Goal: Task Accomplishment & Management: Complete application form

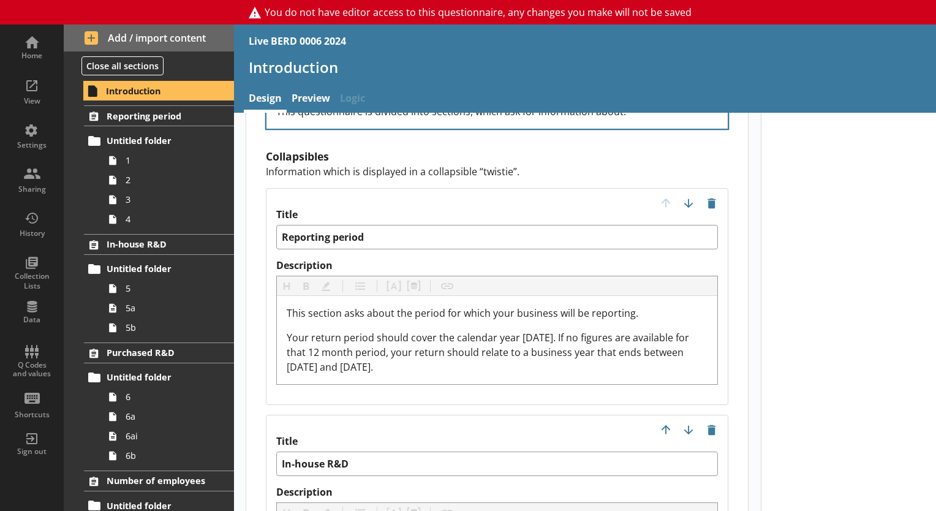
scroll to position [1348, 0]
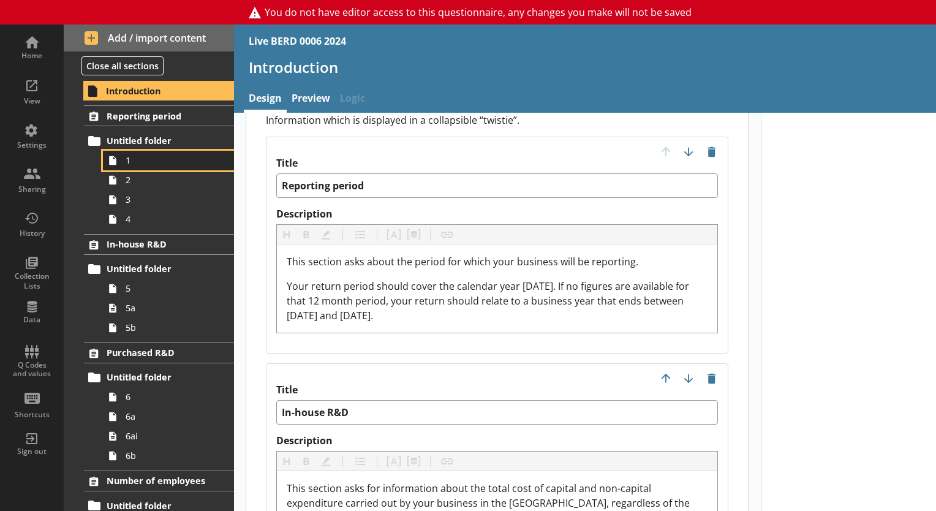
click at [158, 164] on span "1" at bounding box center [172, 160] width 92 height 12
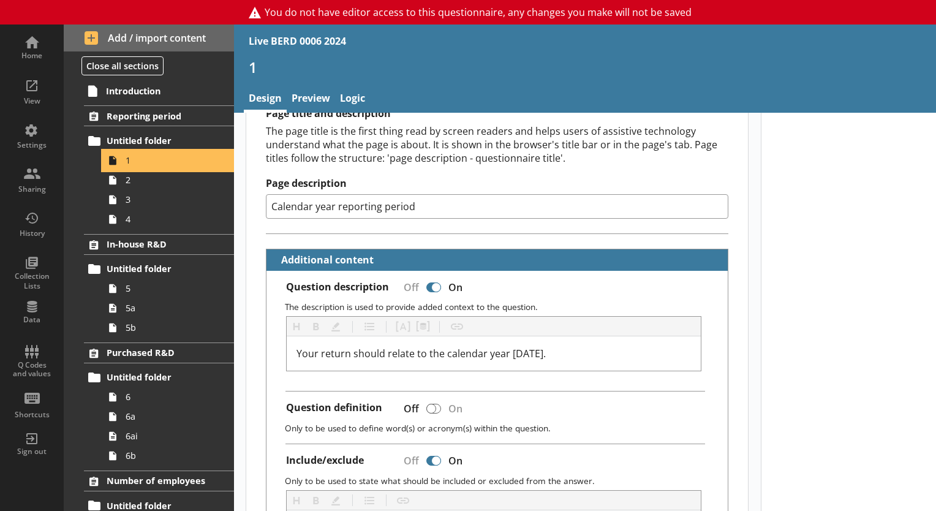
scroll to position [245, 0]
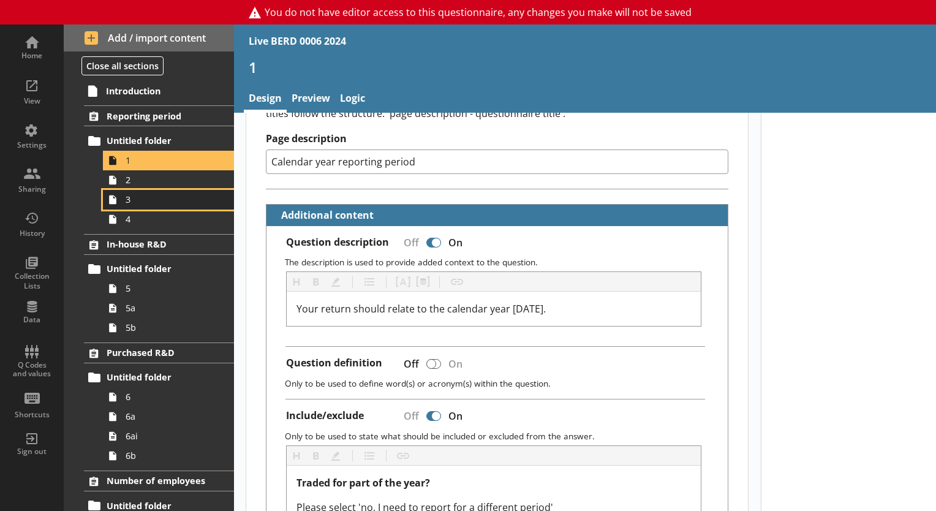
click at [164, 190] on link "3" at bounding box center [168, 200] width 131 height 20
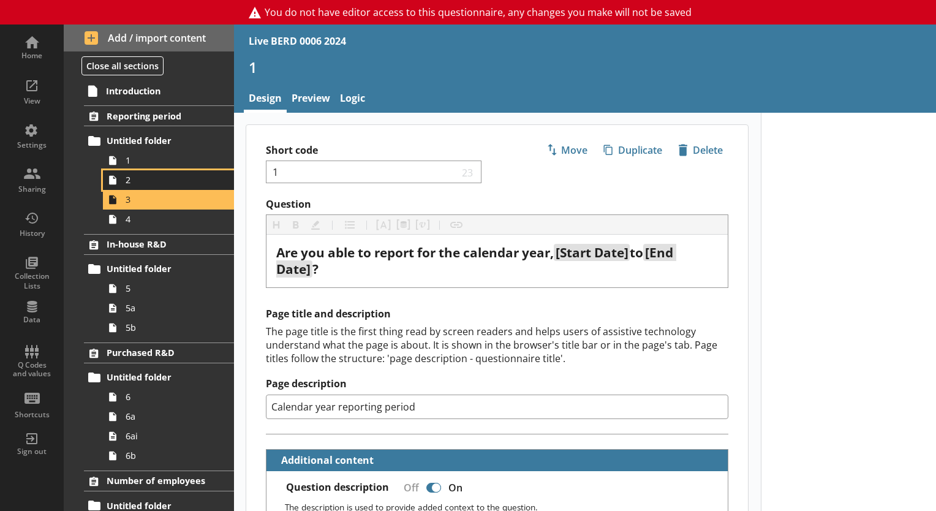
click at [161, 180] on span "2" at bounding box center [172, 180] width 92 height 12
type textarea "x"
select select "ref_p_end_date"
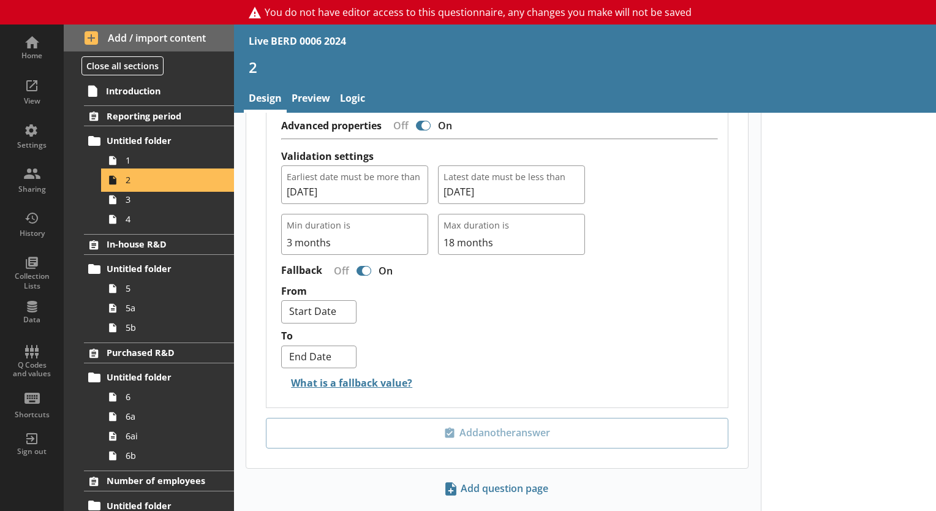
scroll to position [1180, 0]
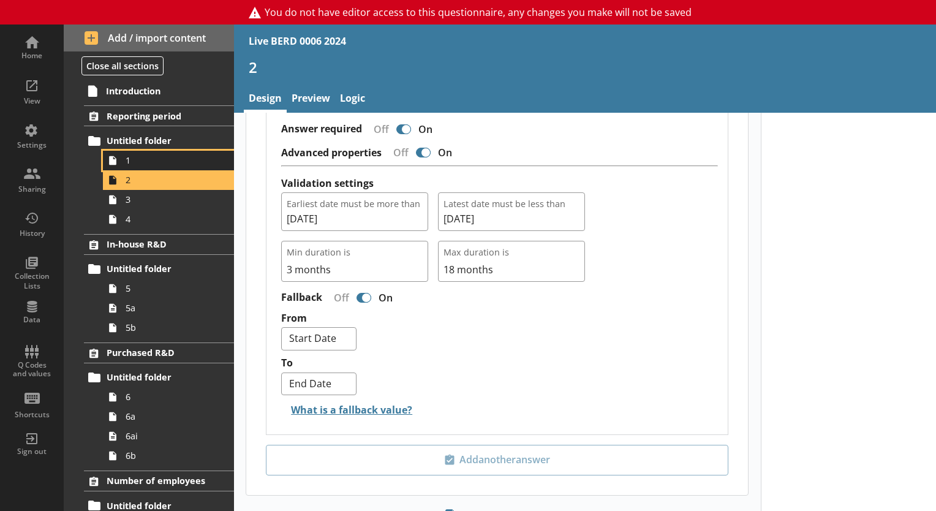
click at [137, 161] on span "1" at bounding box center [172, 160] width 92 height 12
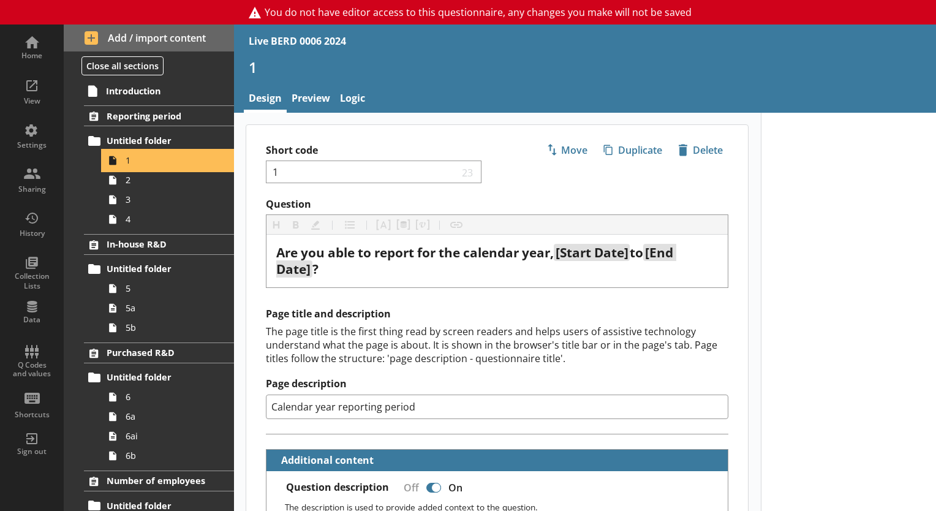
type textarea "x"
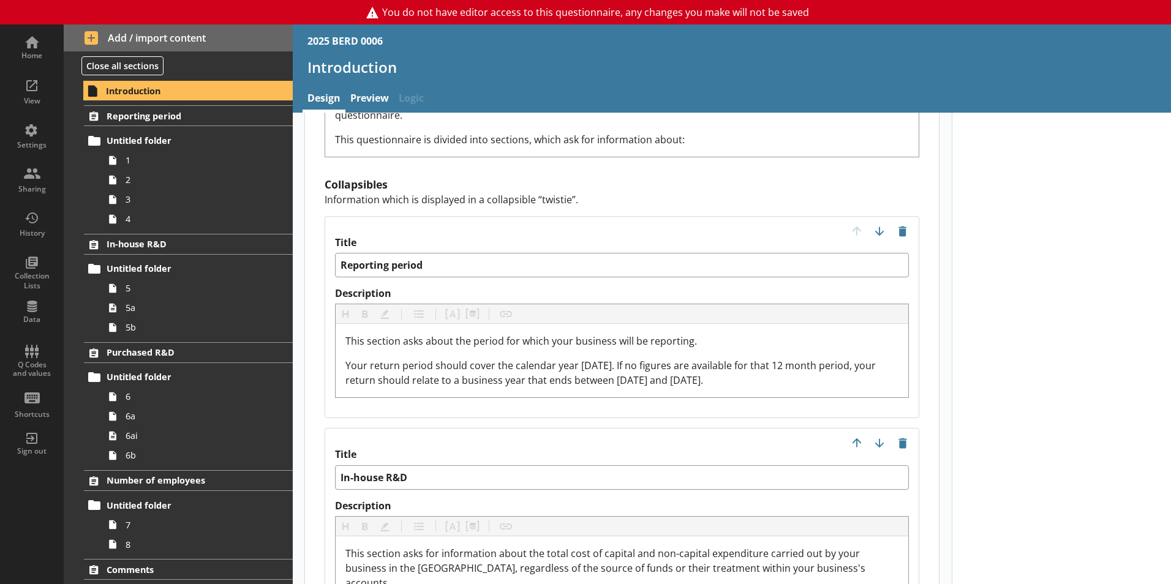
scroll to position [1164, 0]
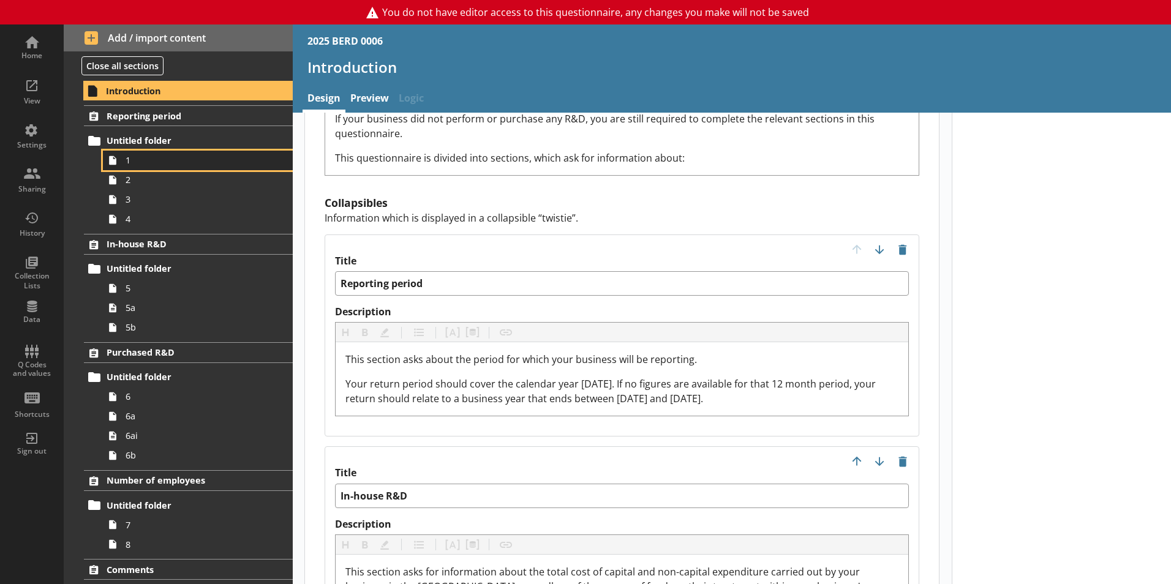
click at [156, 161] on span "1" at bounding box center [194, 160] width 136 height 12
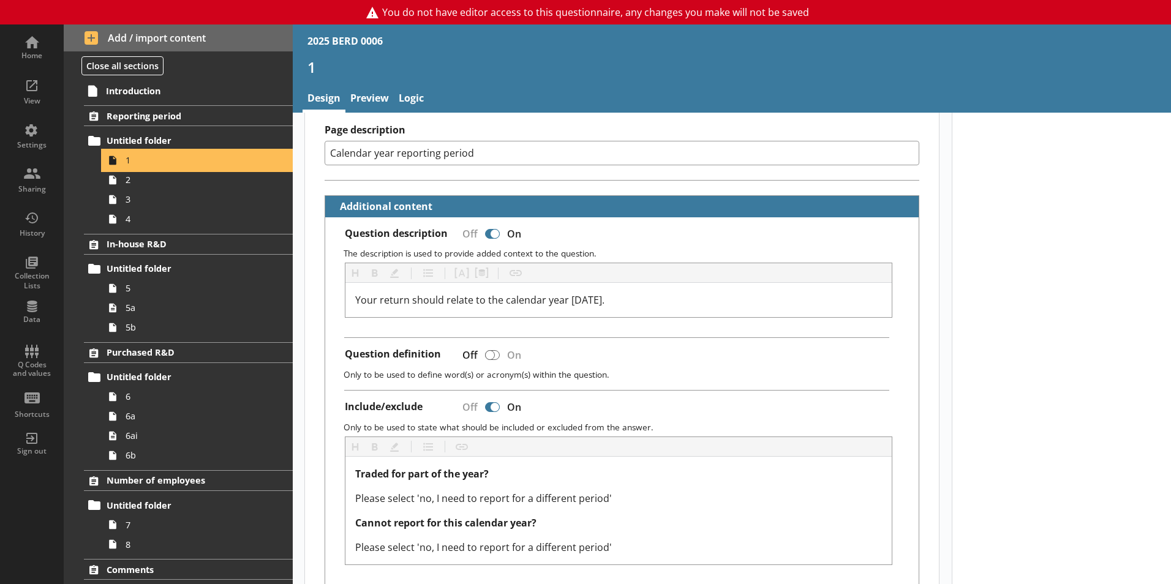
scroll to position [245, 0]
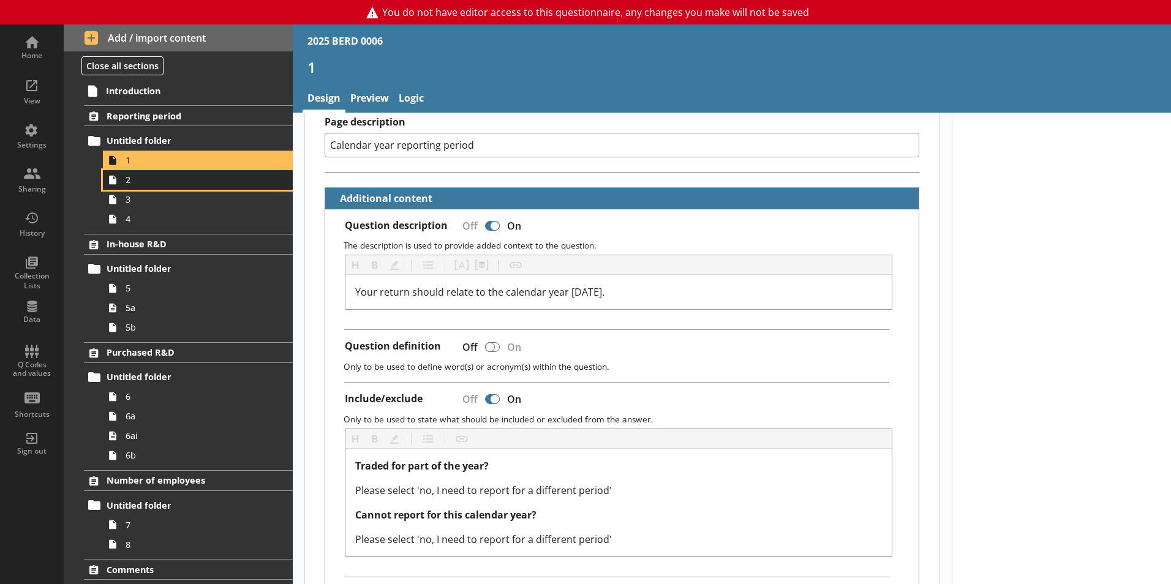
click at [145, 182] on span "2" at bounding box center [194, 180] width 136 height 12
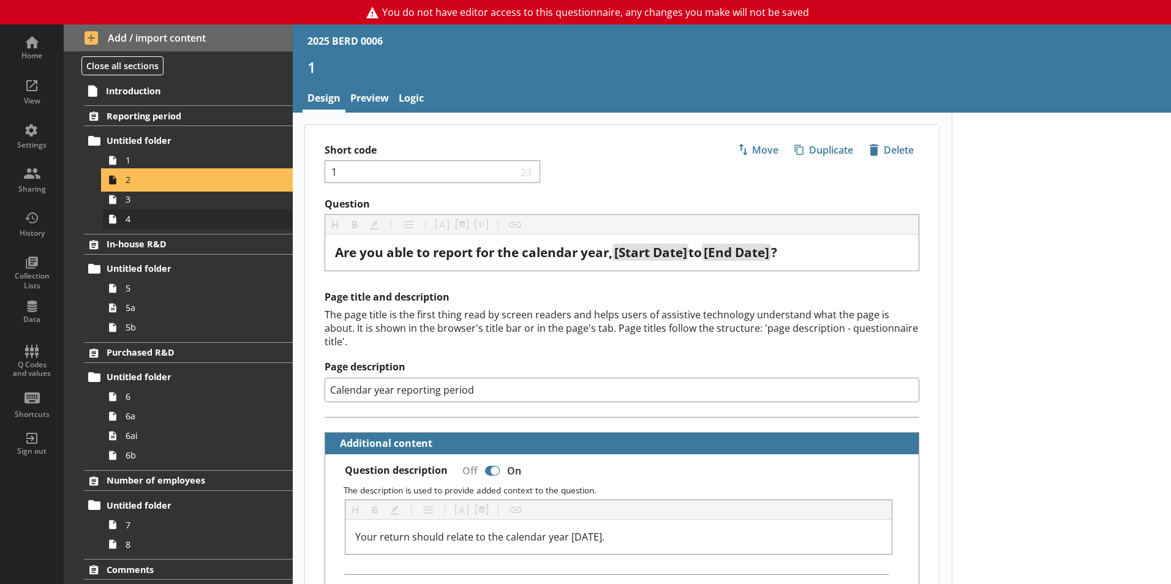
type textarea "x"
select select "ref_p_end_date"
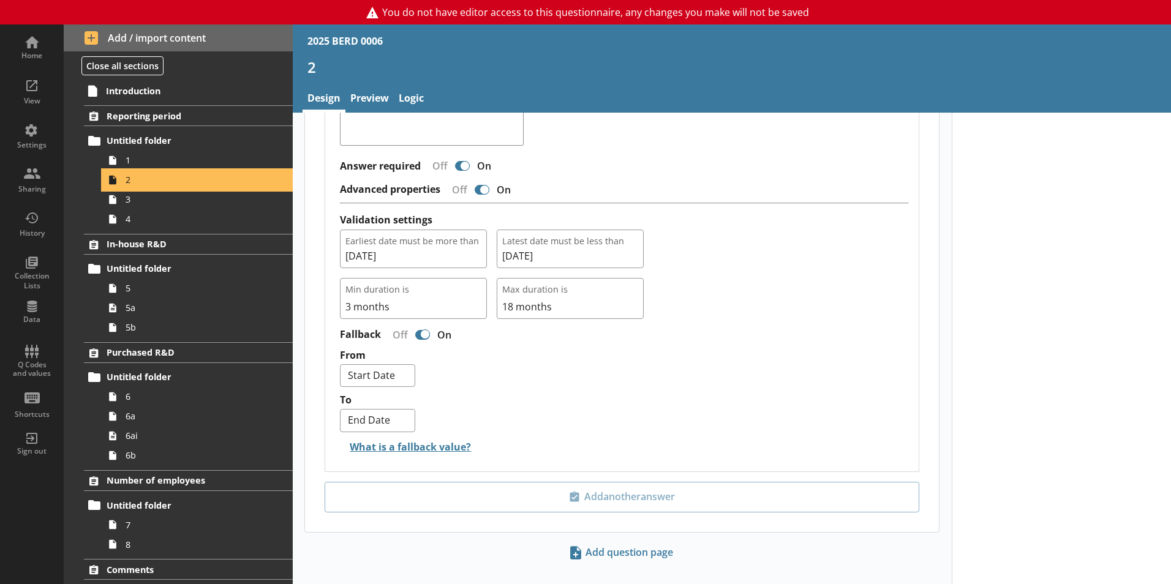
scroll to position [1148, 0]
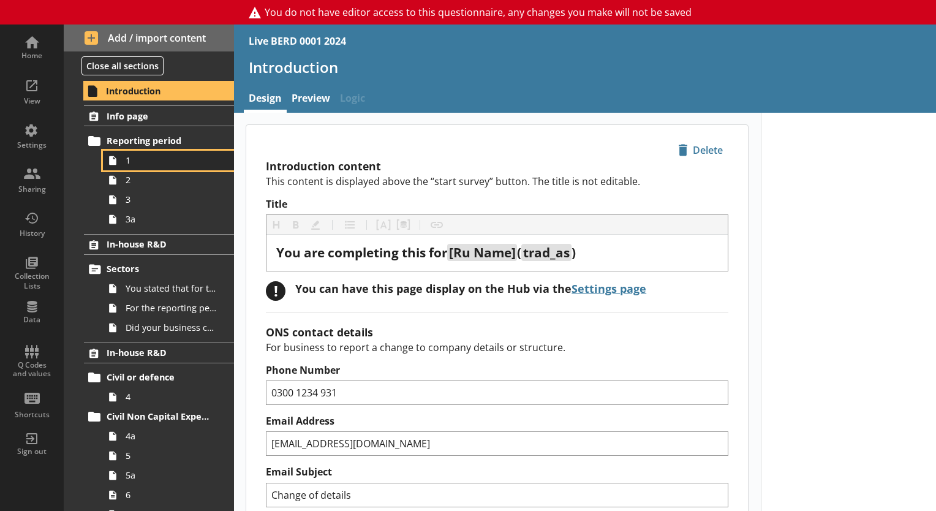
click at [151, 163] on span "1" at bounding box center [172, 160] width 92 height 12
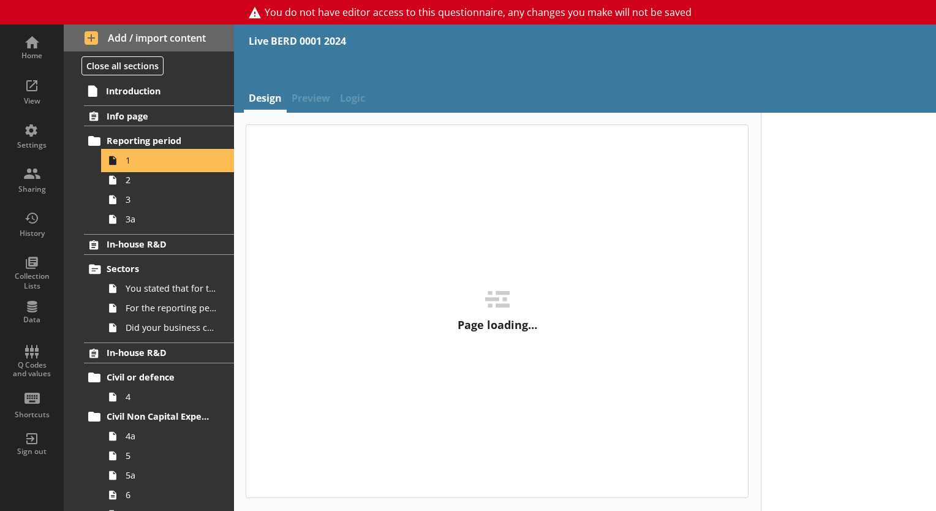
type textarea "x"
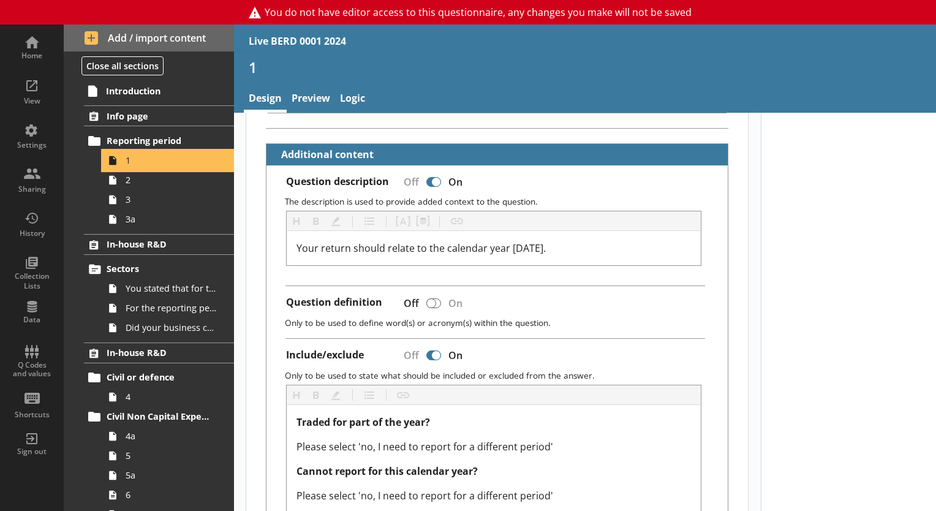
scroll to position [306, 0]
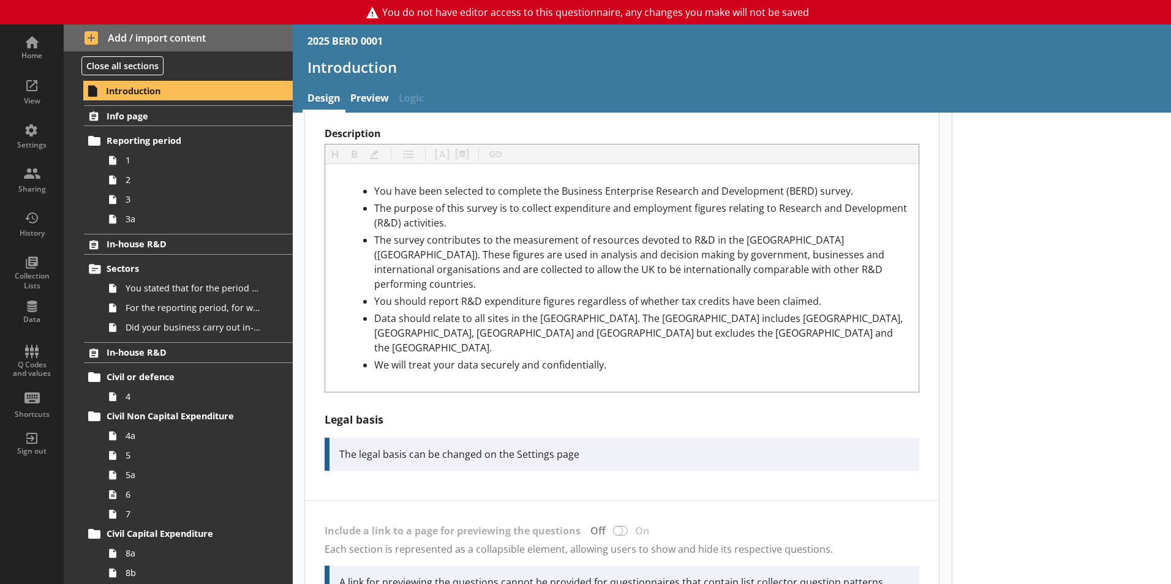
scroll to position [368, 0]
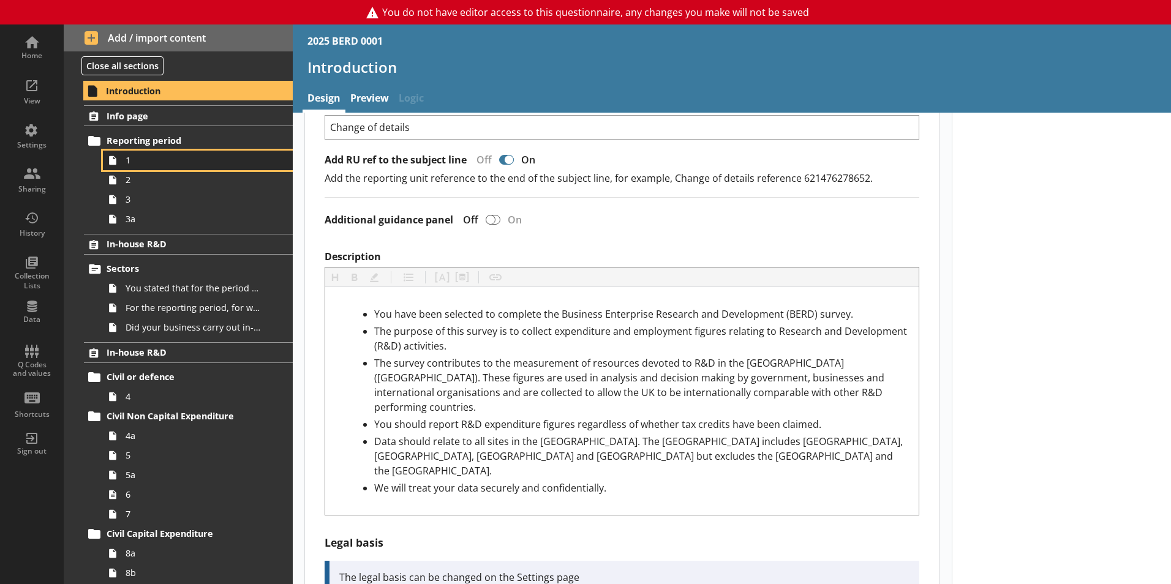
click at [187, 163] on span "1" at bounding box center [194, 160] width 136 height 12
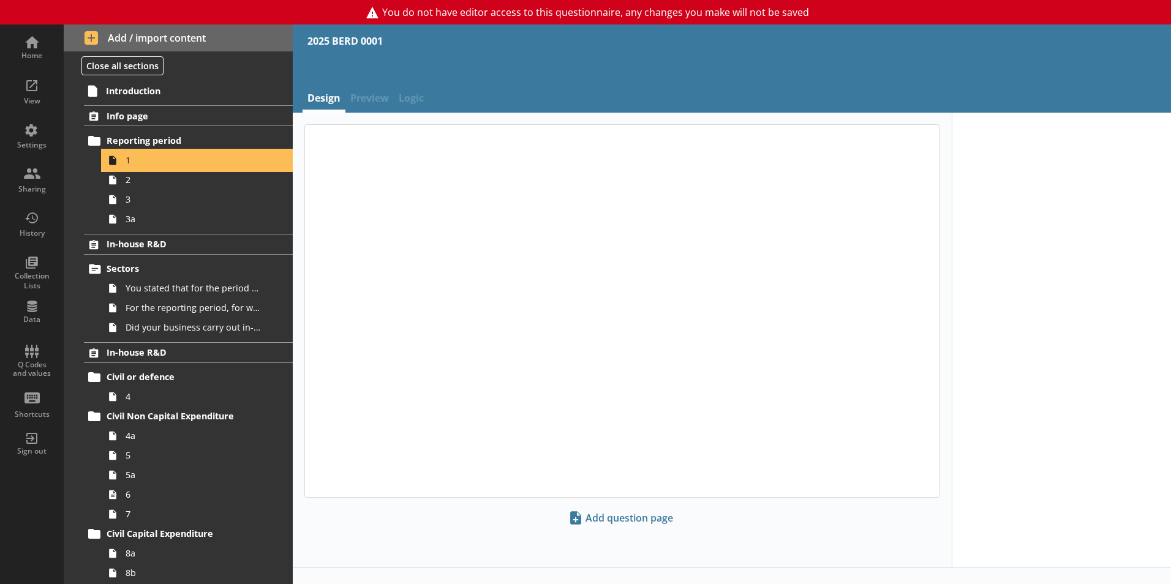
type textarea "x"
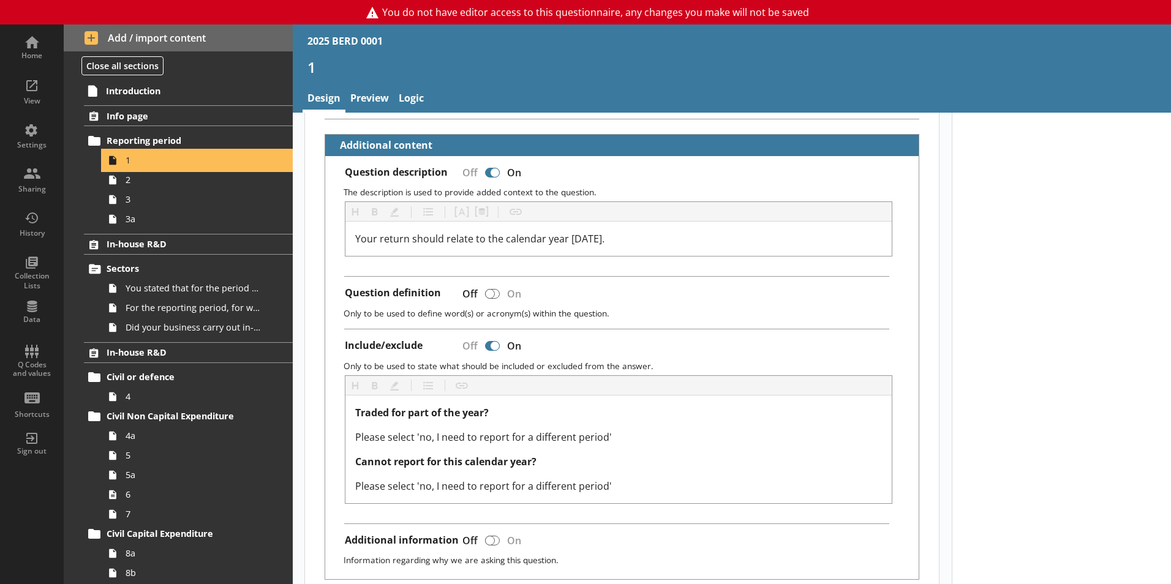
scroll to position [306, 0]
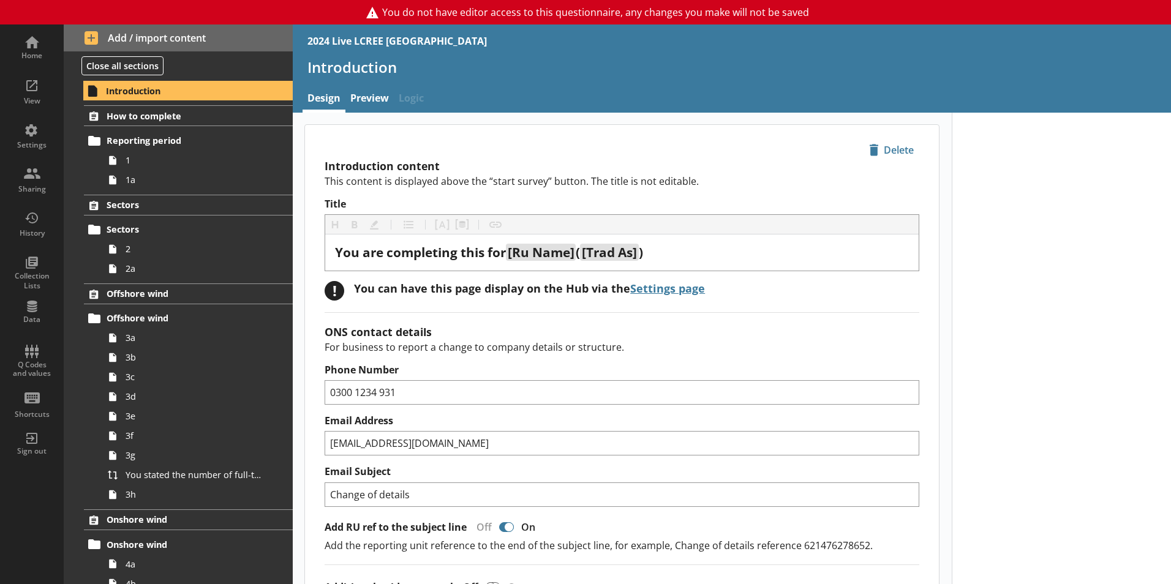
type textarea "x"
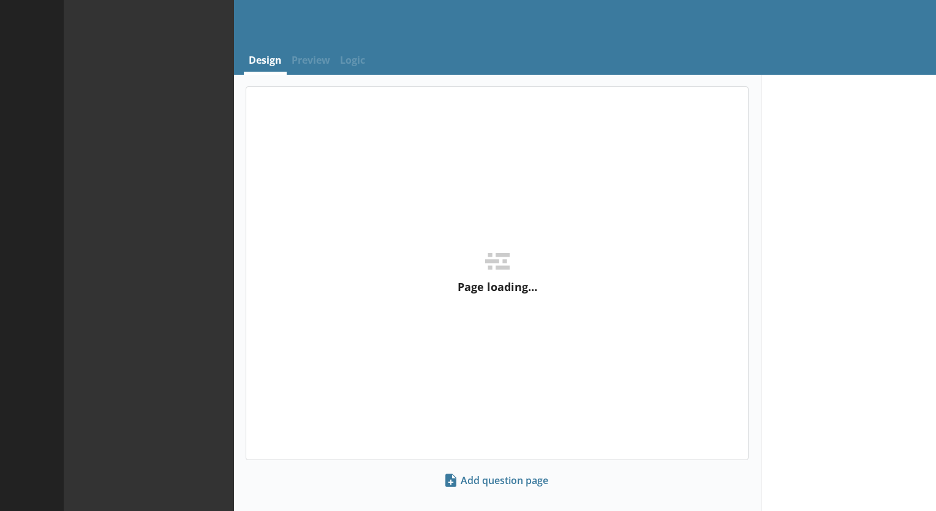
select select "ref_p_end_date"
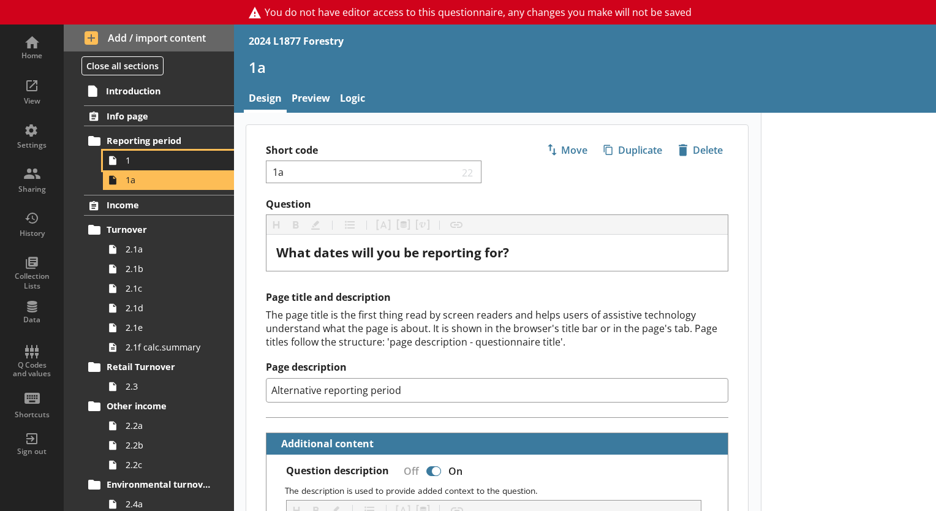
click at [153, 162] on span "1" at bounding box center [172, 160] width 92 height 12
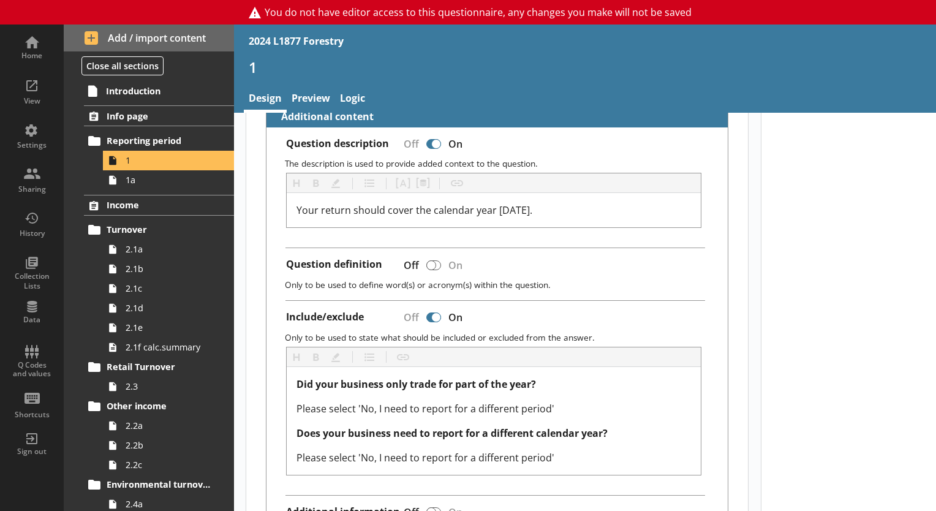
scroll to position [306, 0]
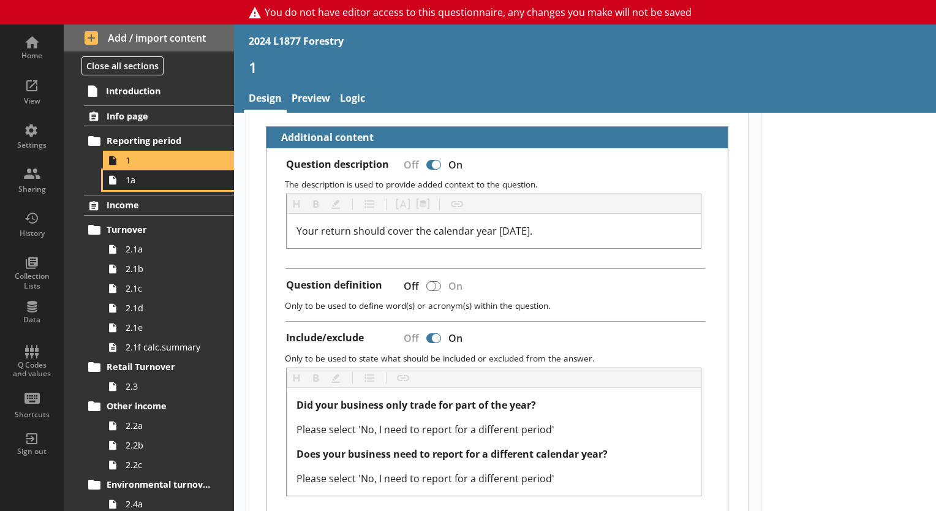
click at [168, 183] on span "1a" at bounding box center [172, 180] width 92 height 12
type textarea "x"
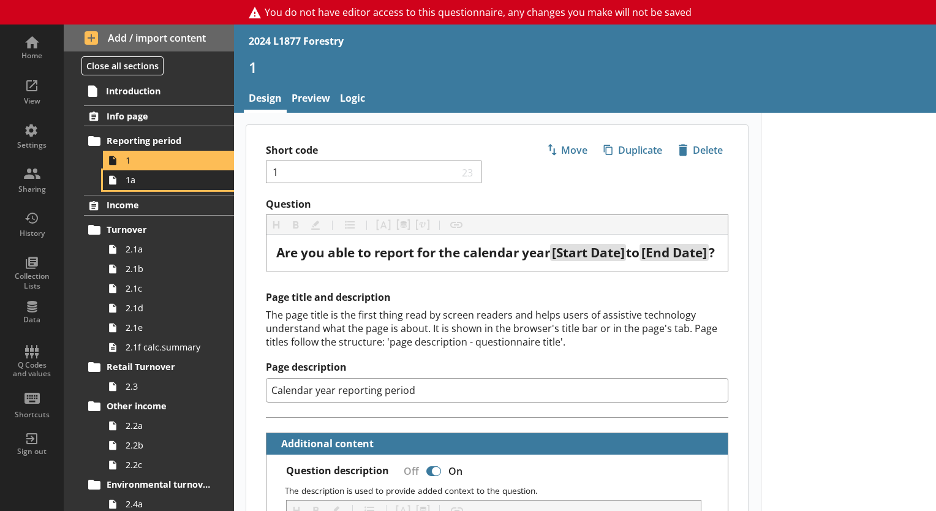
select select "ref_p_end_date"
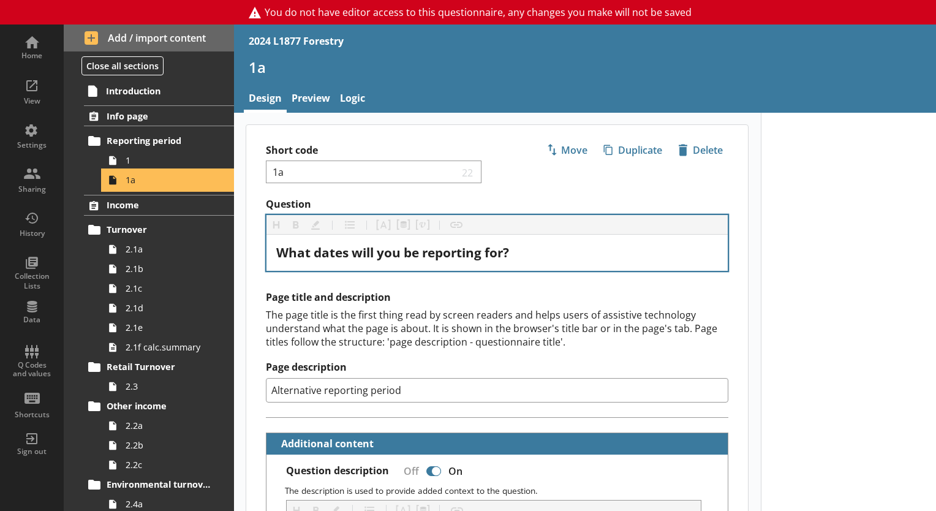
type textarea "x"
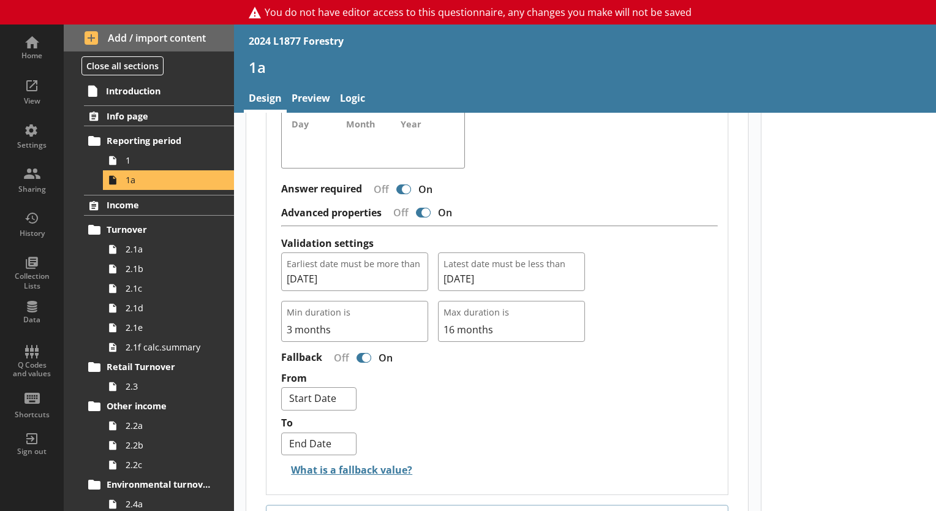
scroll to position [1119, 0]
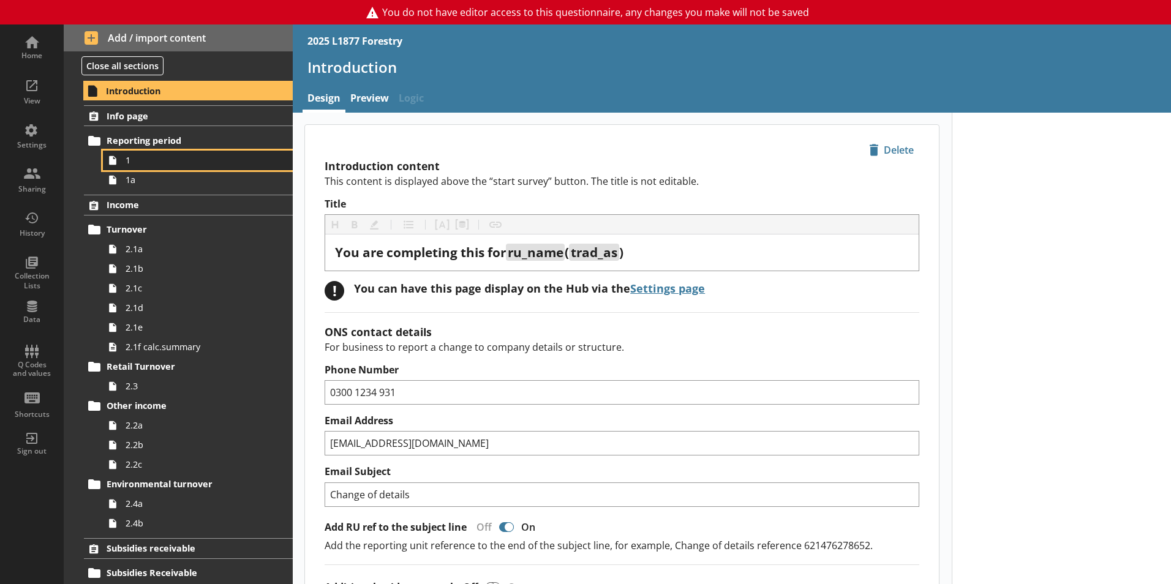
click at [152, 157] on span "1" at bounding box center [194, 160] width 136 height 12
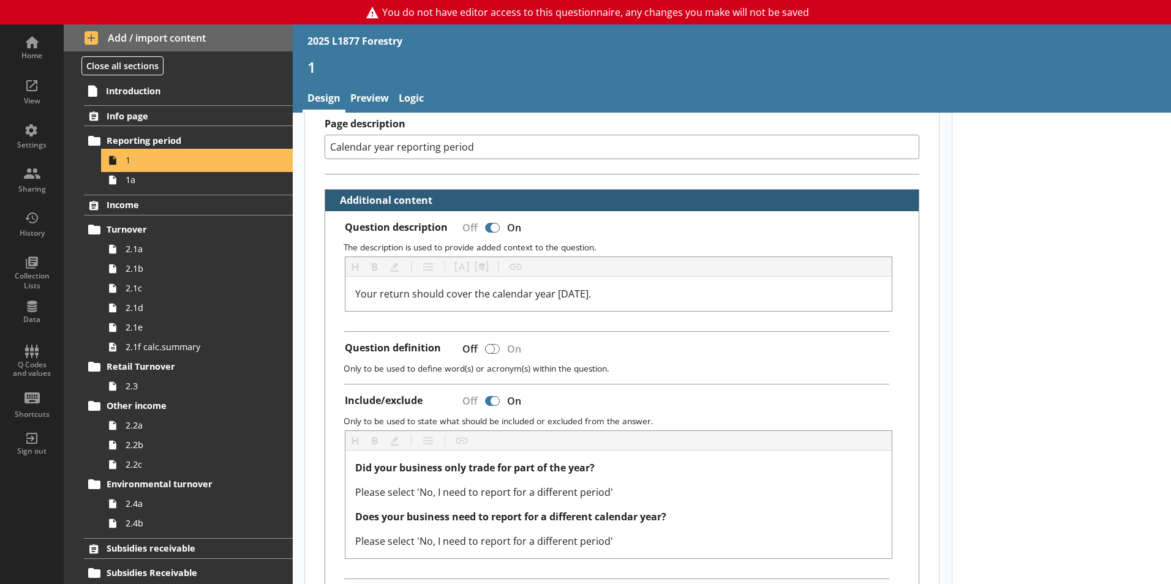
scroll to position [306, 0]
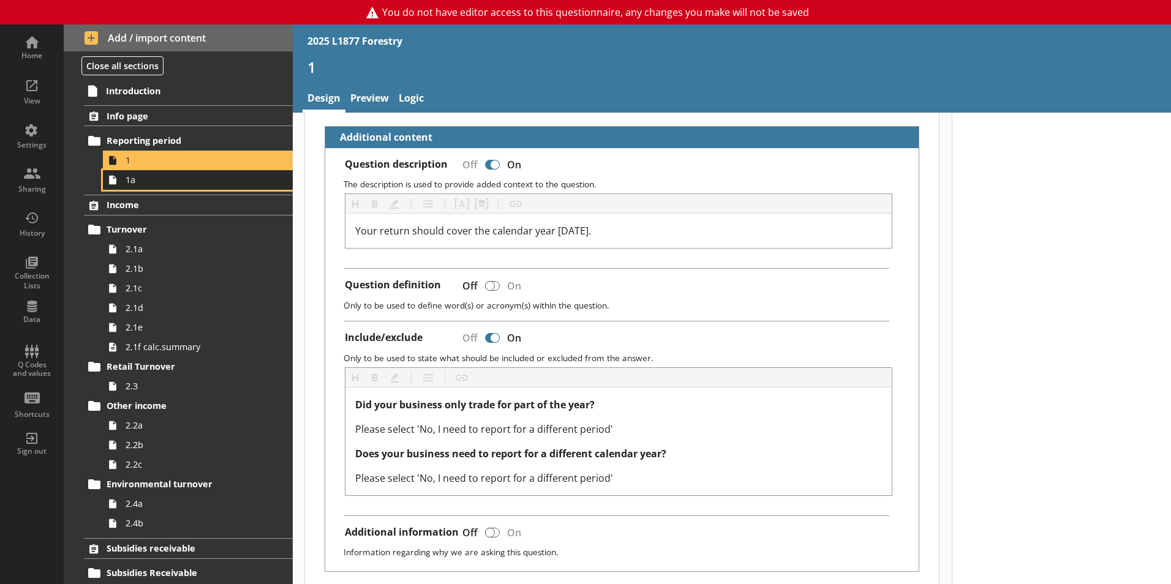
click at [137, 181] on span "1a" at bounding box center [194, 180] width 136 height 12
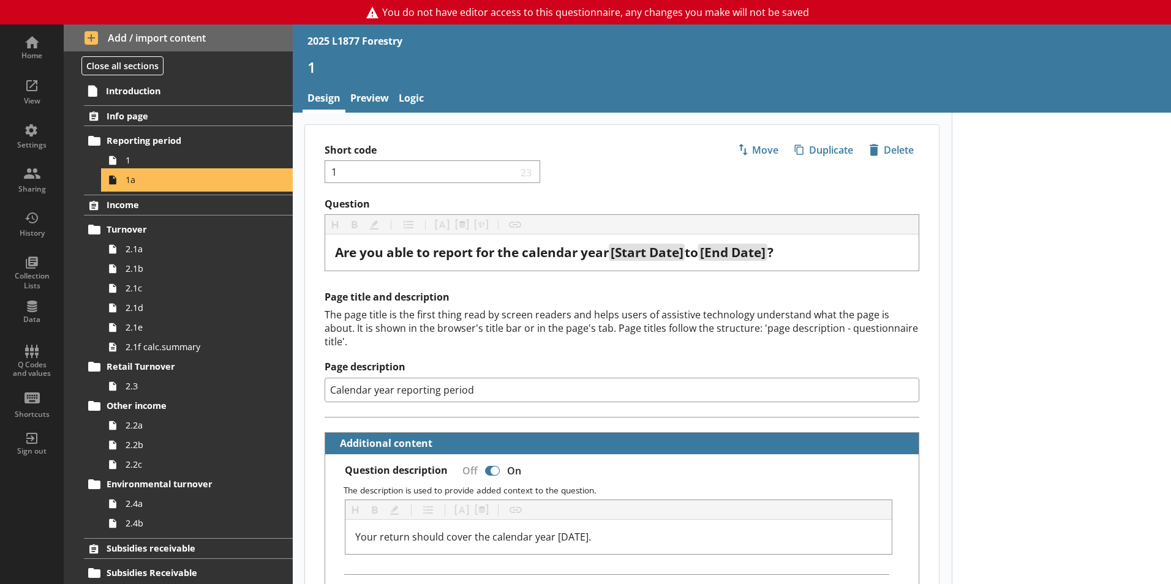
type textarea "x"
select select "ref_p_end_date"
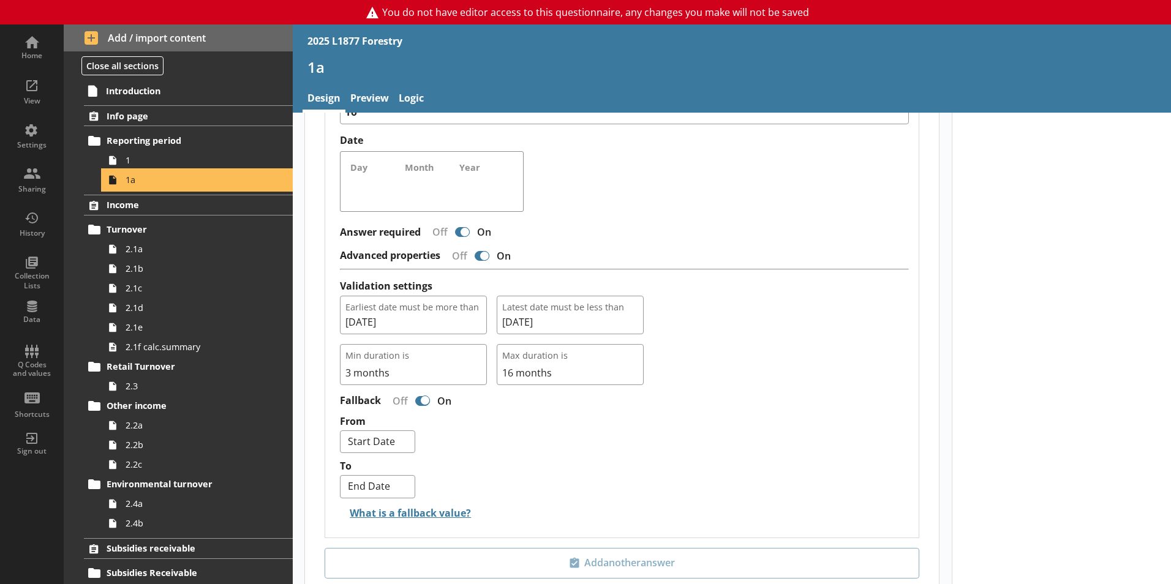
scroll to position [1103, 0]
